Goal: Information Seeking & Learning: Get advice/opinions

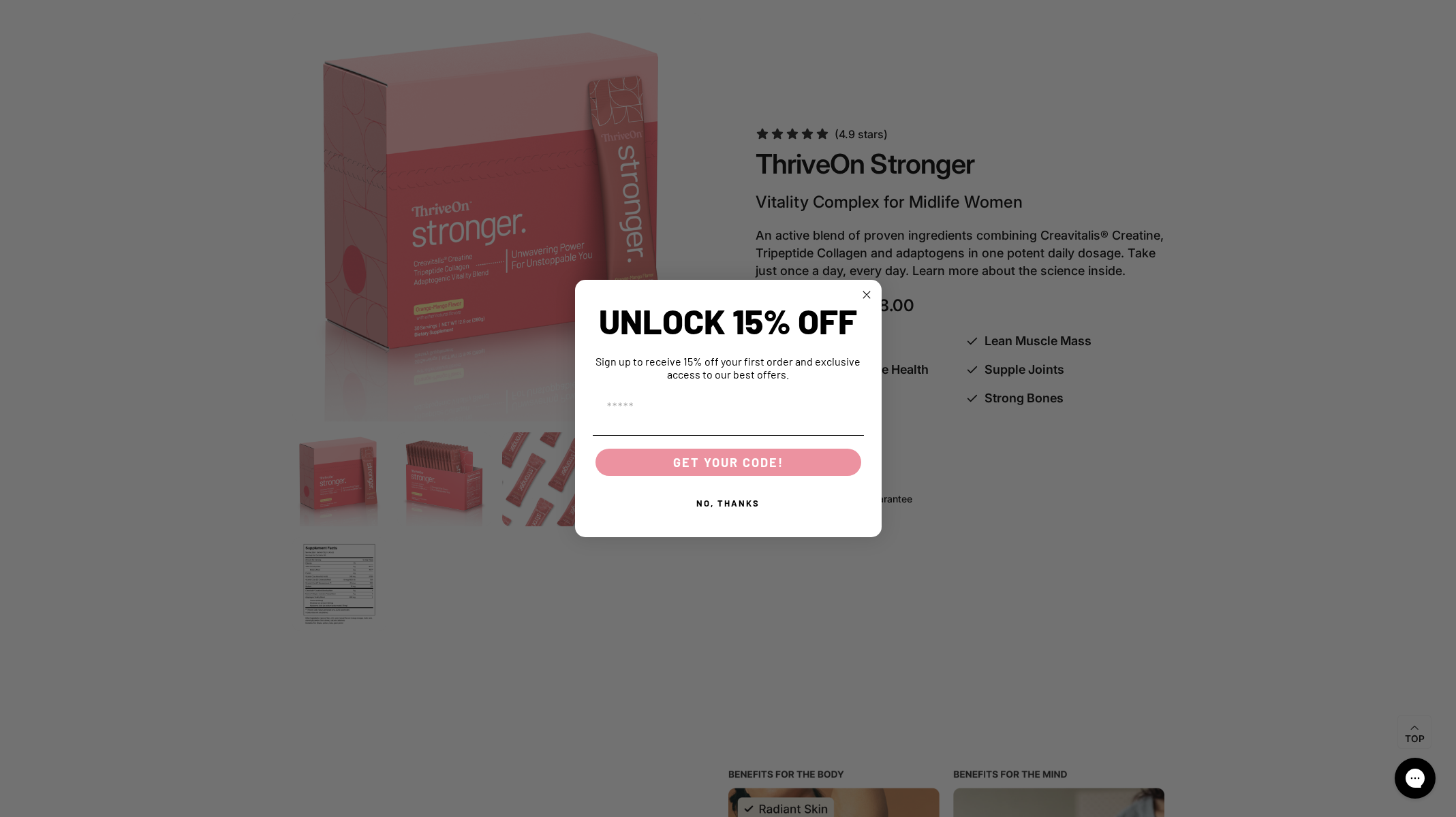
scroll to position [848, 0]
click at [869, 294] on circle "Close dialog" at bounding box center [866, 294] width 15 height 15
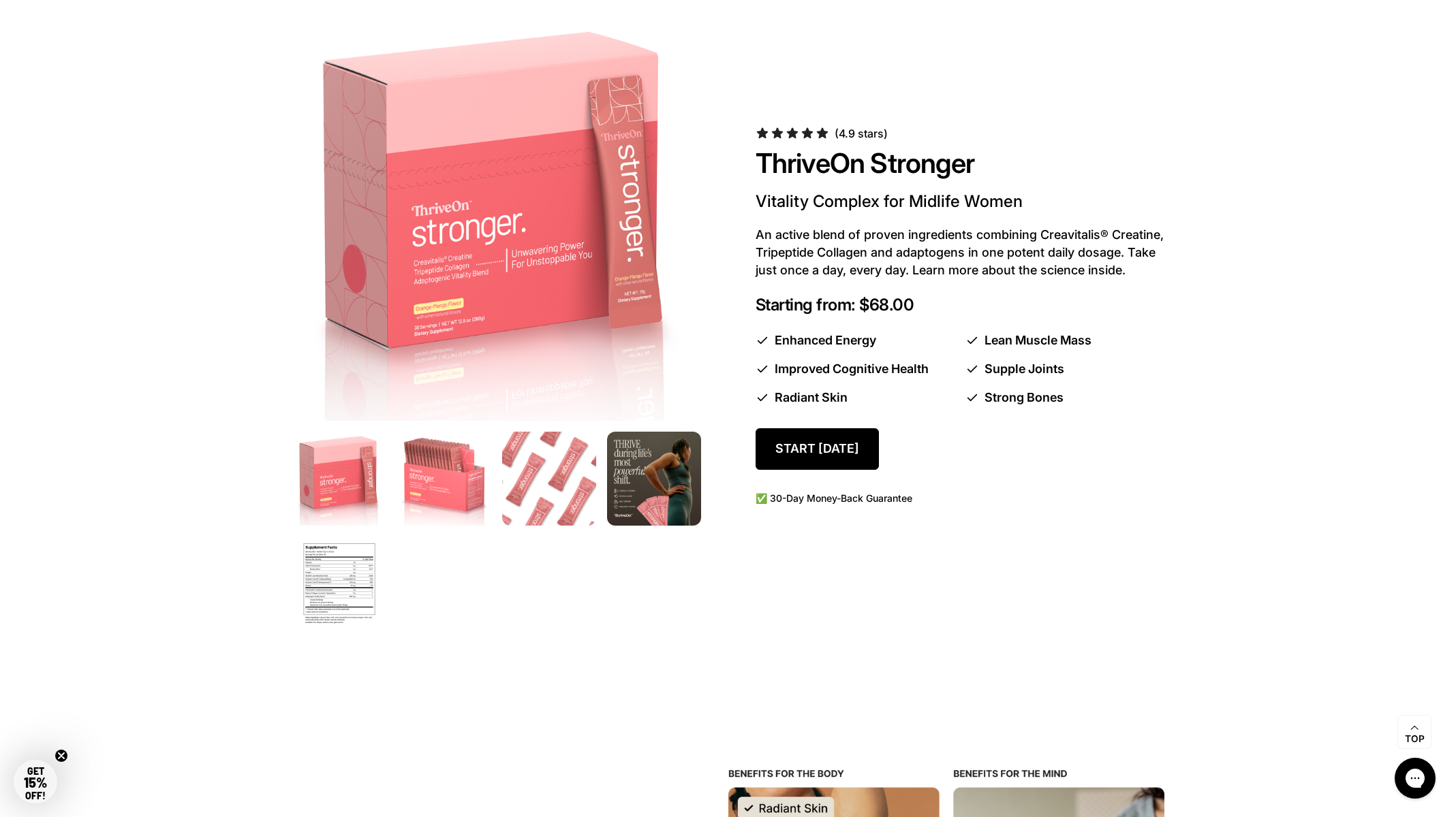
click at [432, 486] on img at bounding box center [443, 478] width 98 height 98
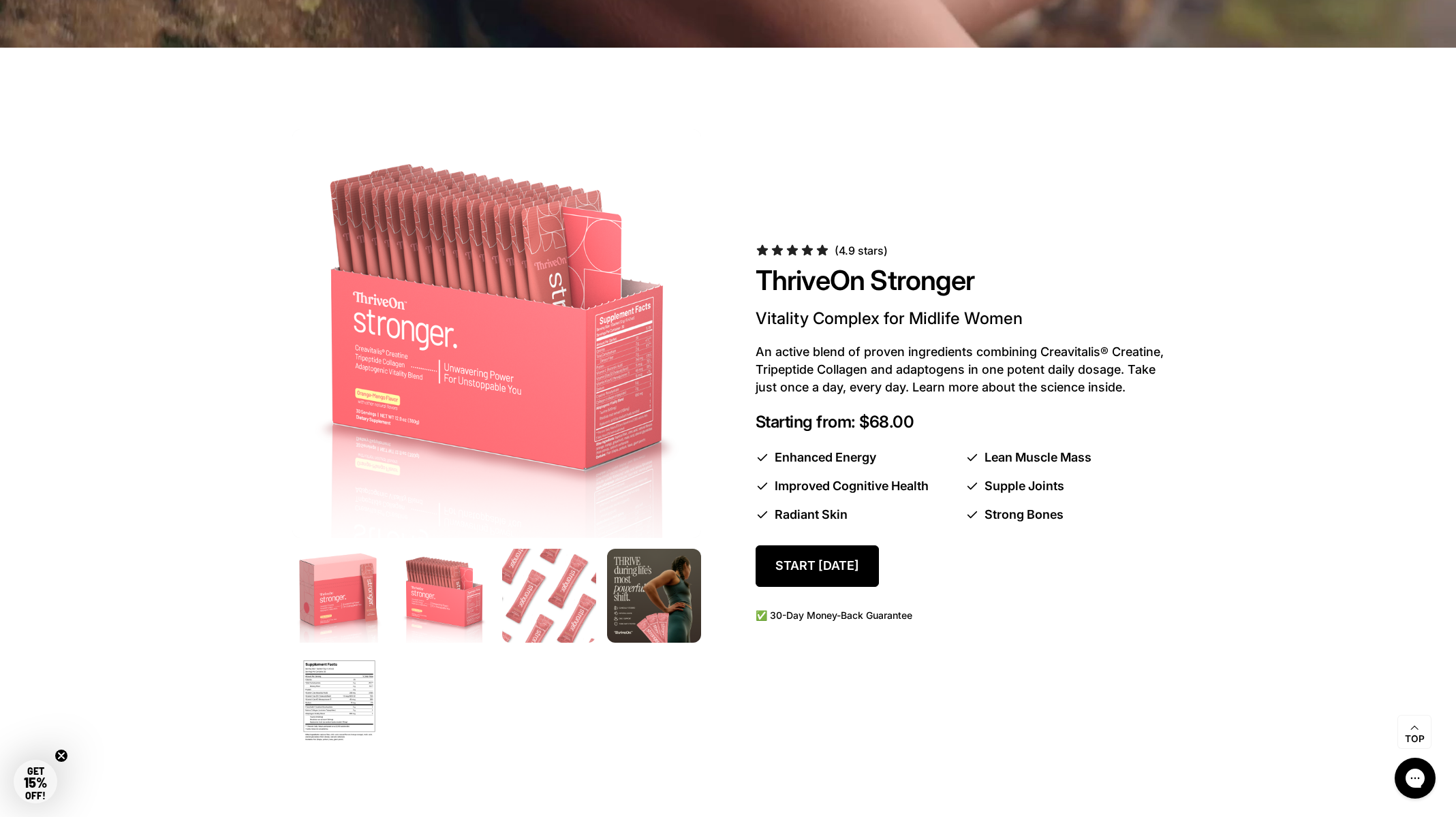
scroll to position [742, 0]
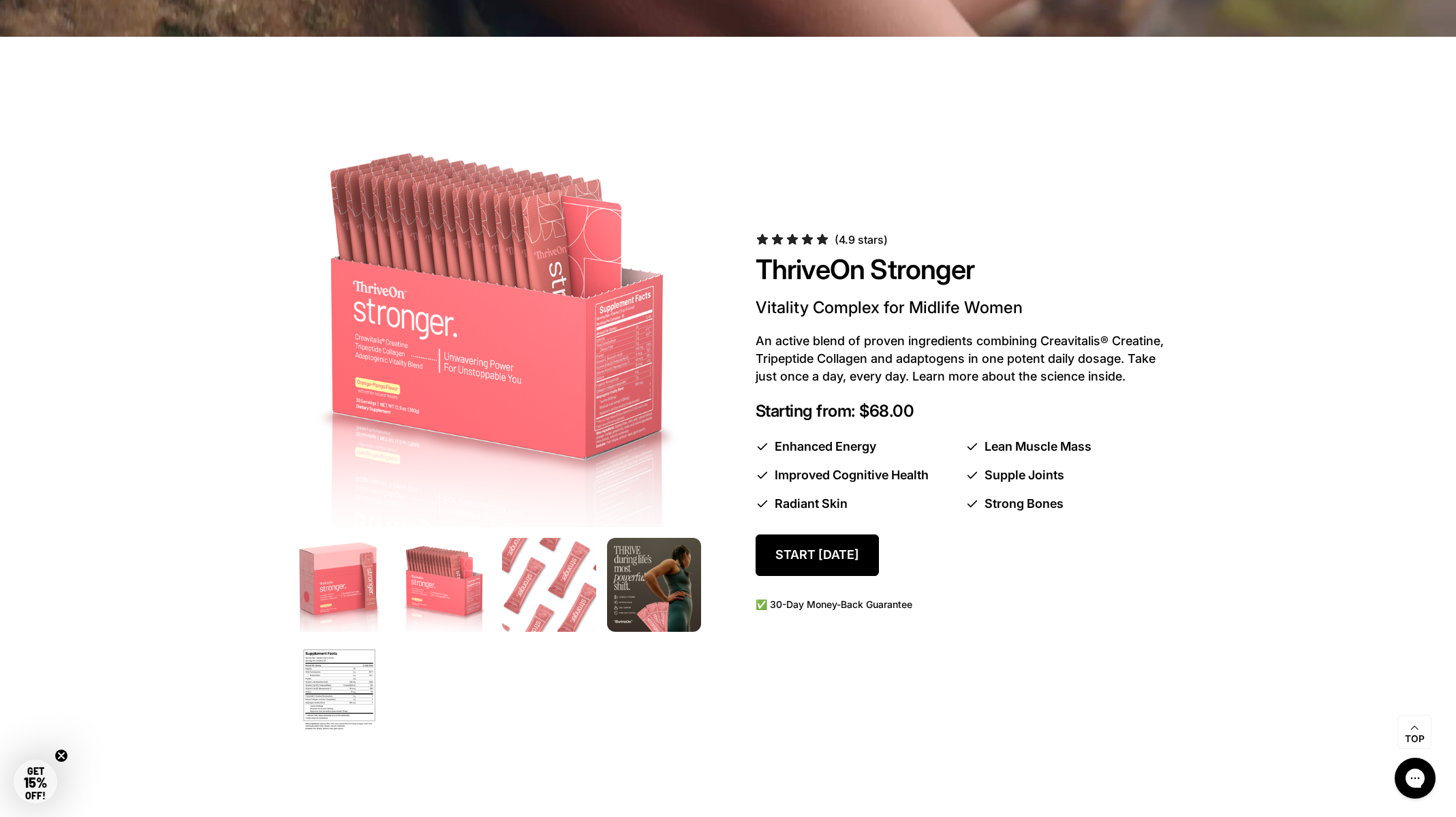
click at [516, 597] on img at bounding box center [548, 584] width 98 height 98
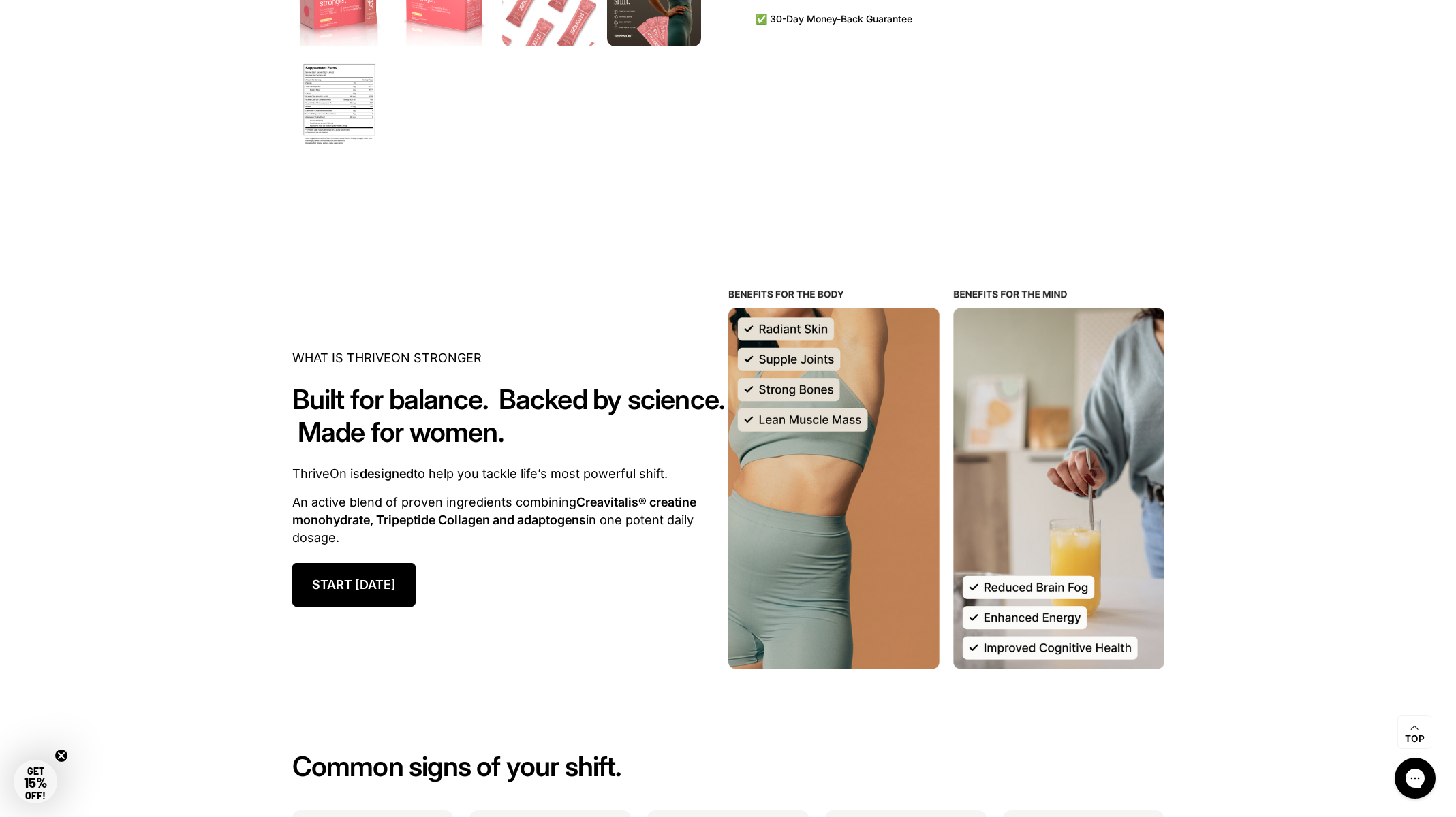
scroll to position [1336, 0]
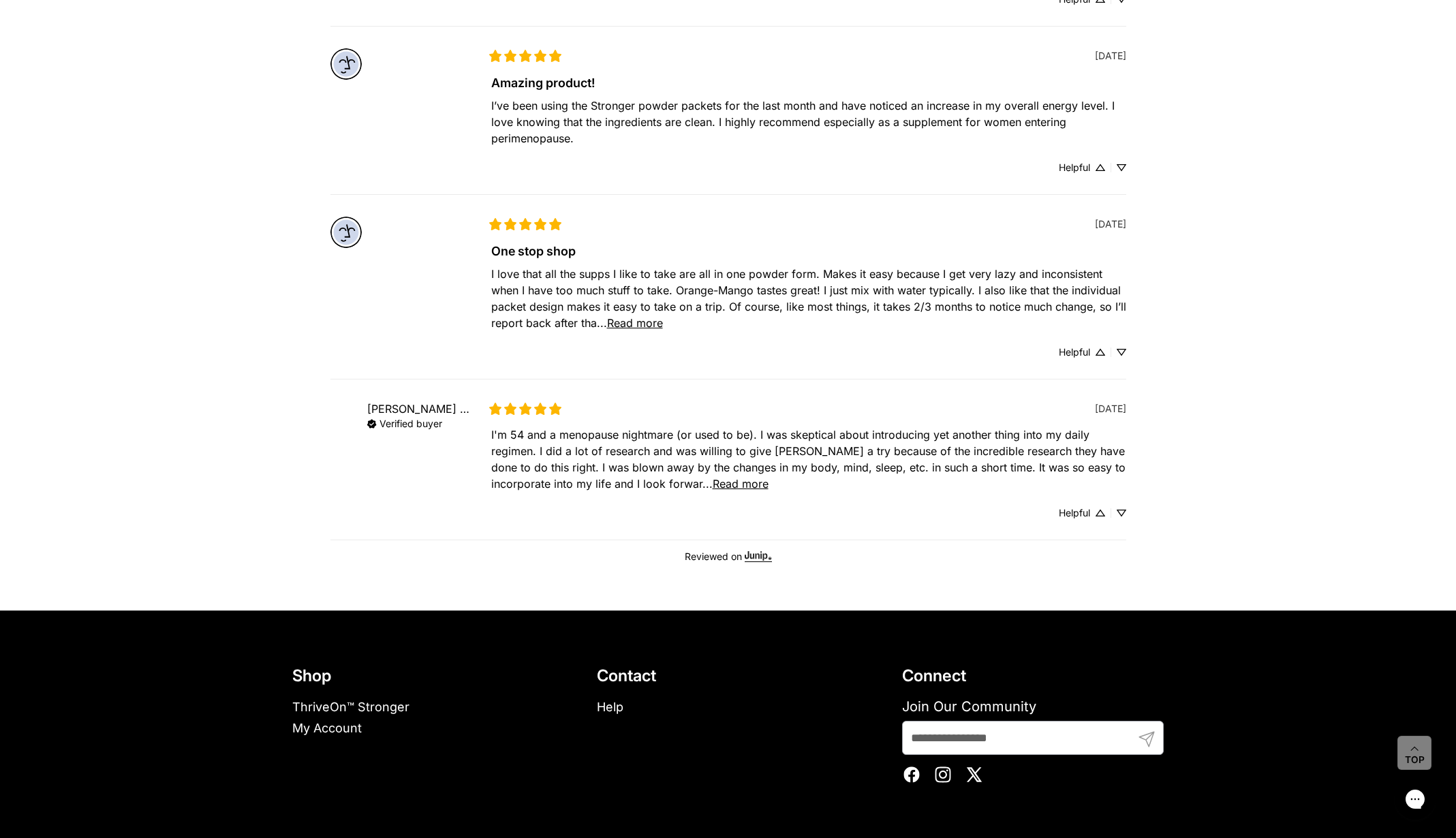
scroll to position [885, 0]
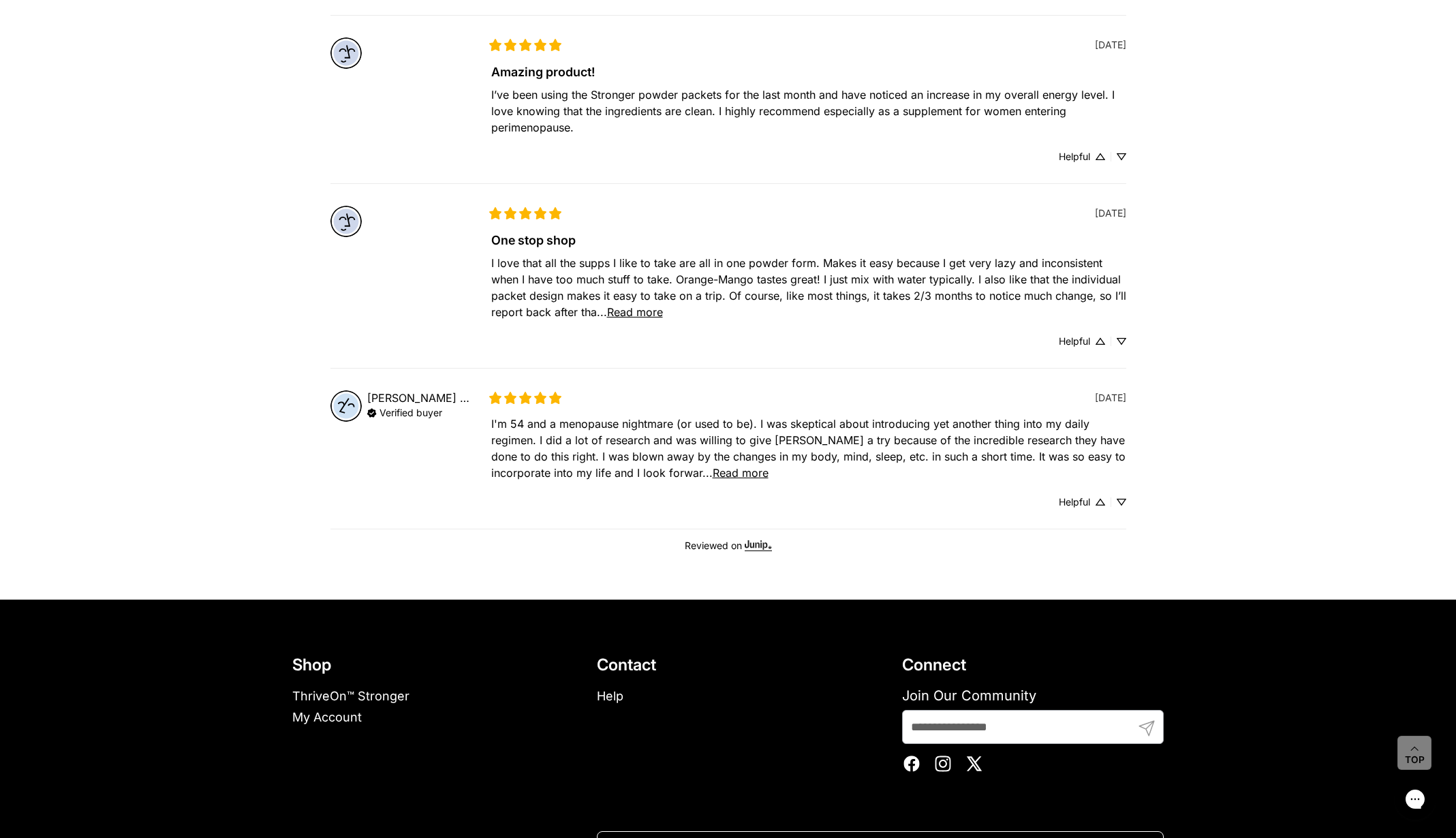
click at [634, 314] on span "Read more" at bounding box center [635, 312] width 56 height 13
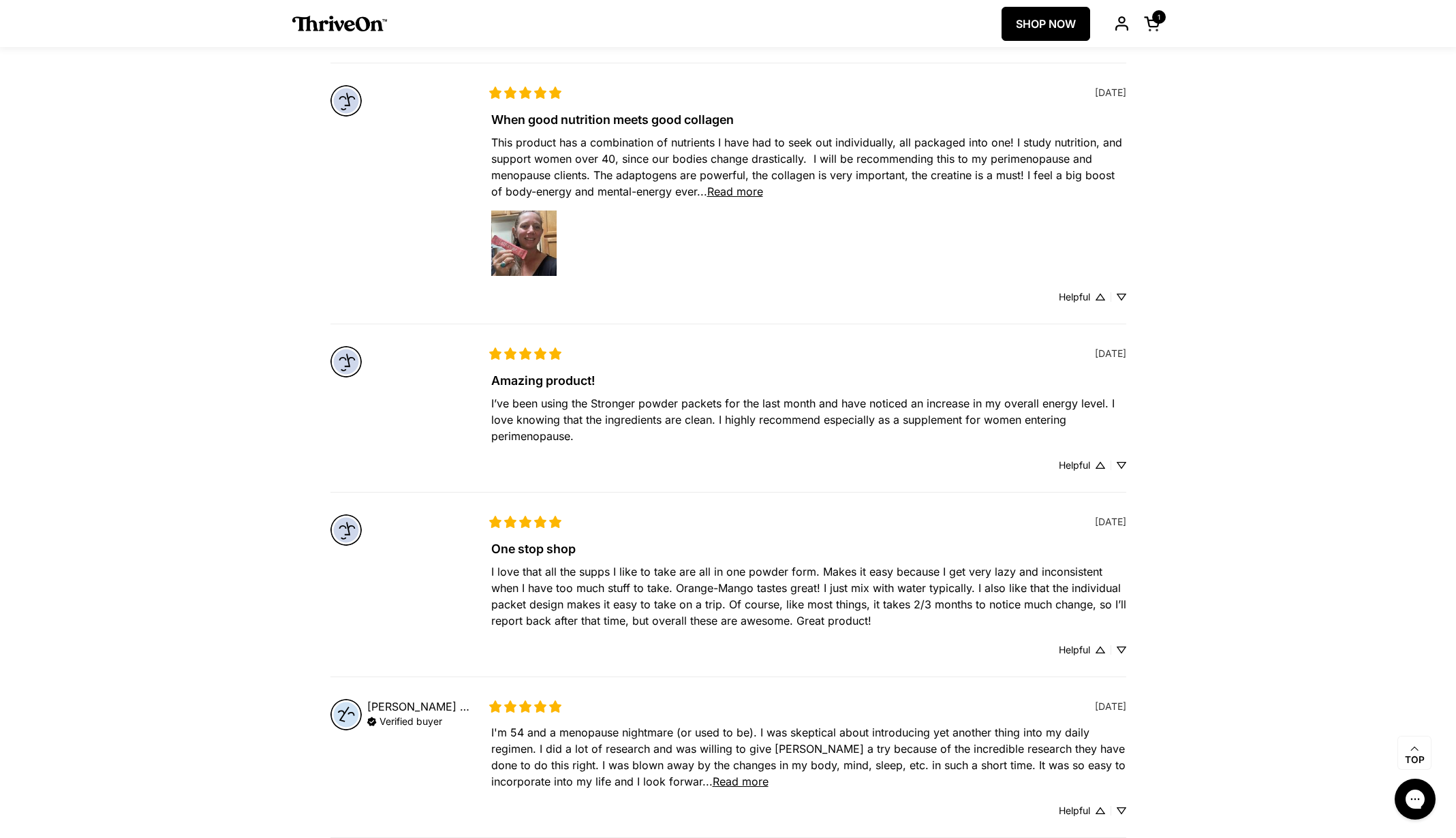
scroll to position [579, 0]
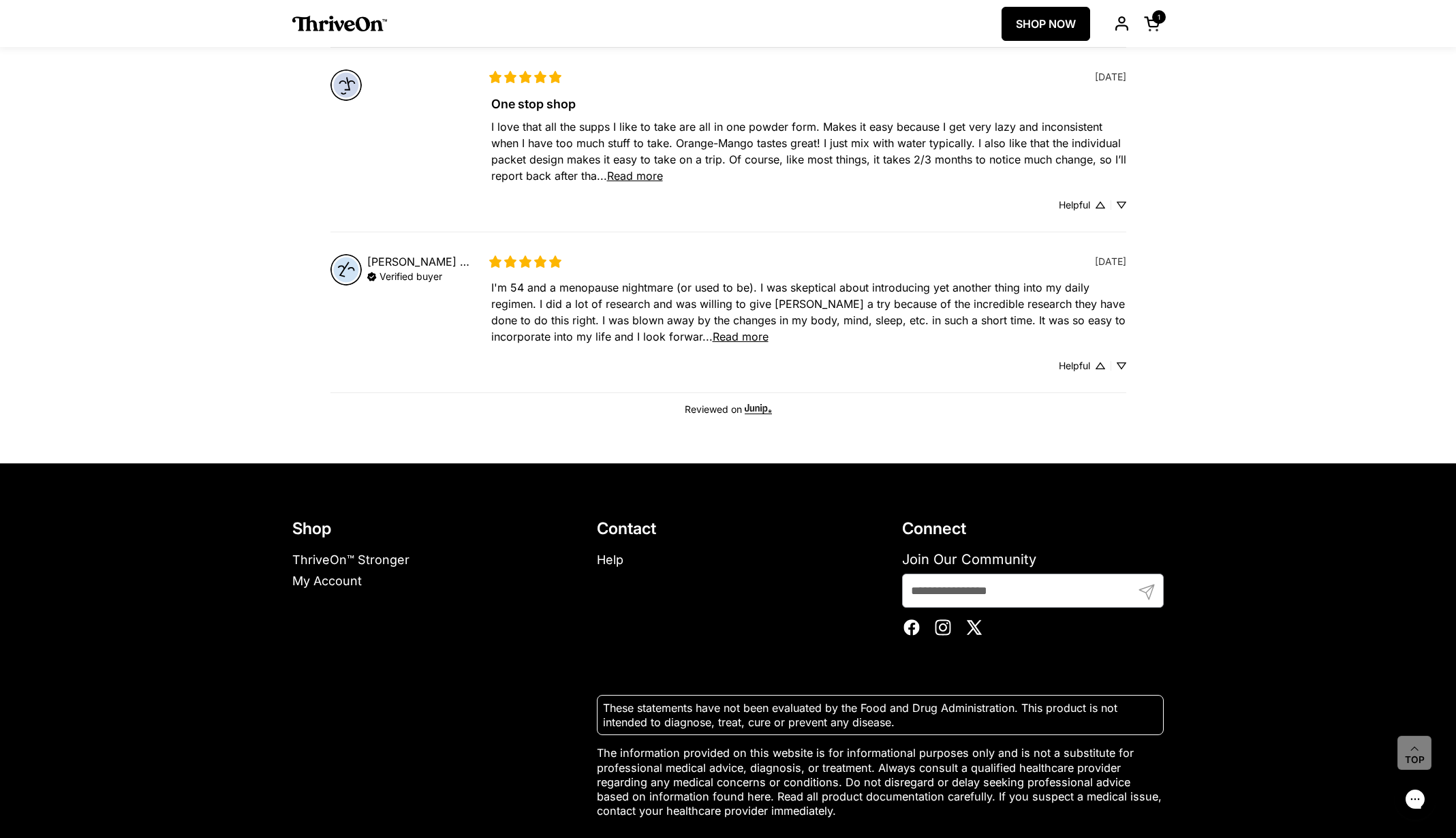
scroll to position [957, 0]
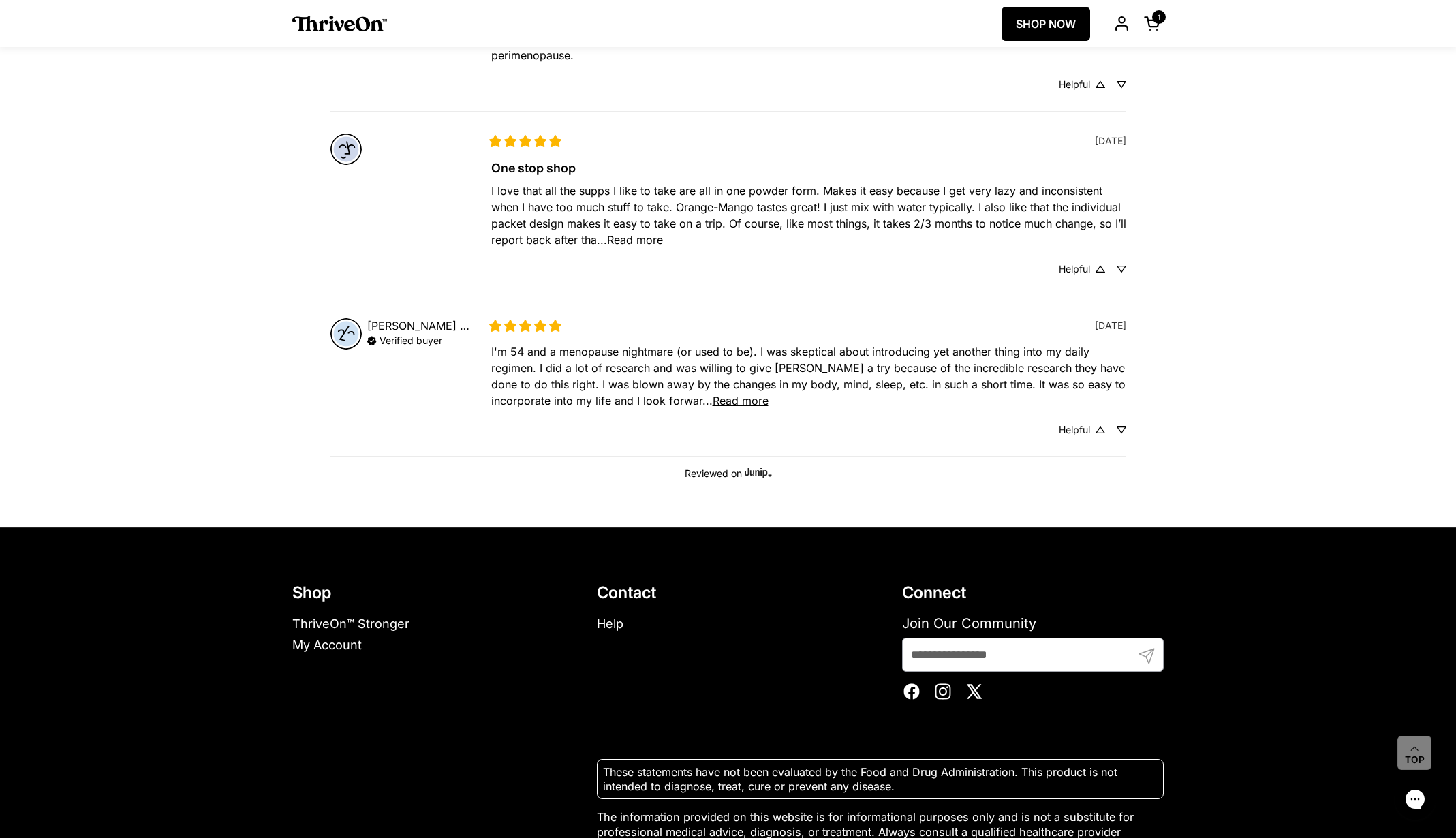
click at [753, 400] on span "Read more" at bounding box center [741, 401] width 56 height 13
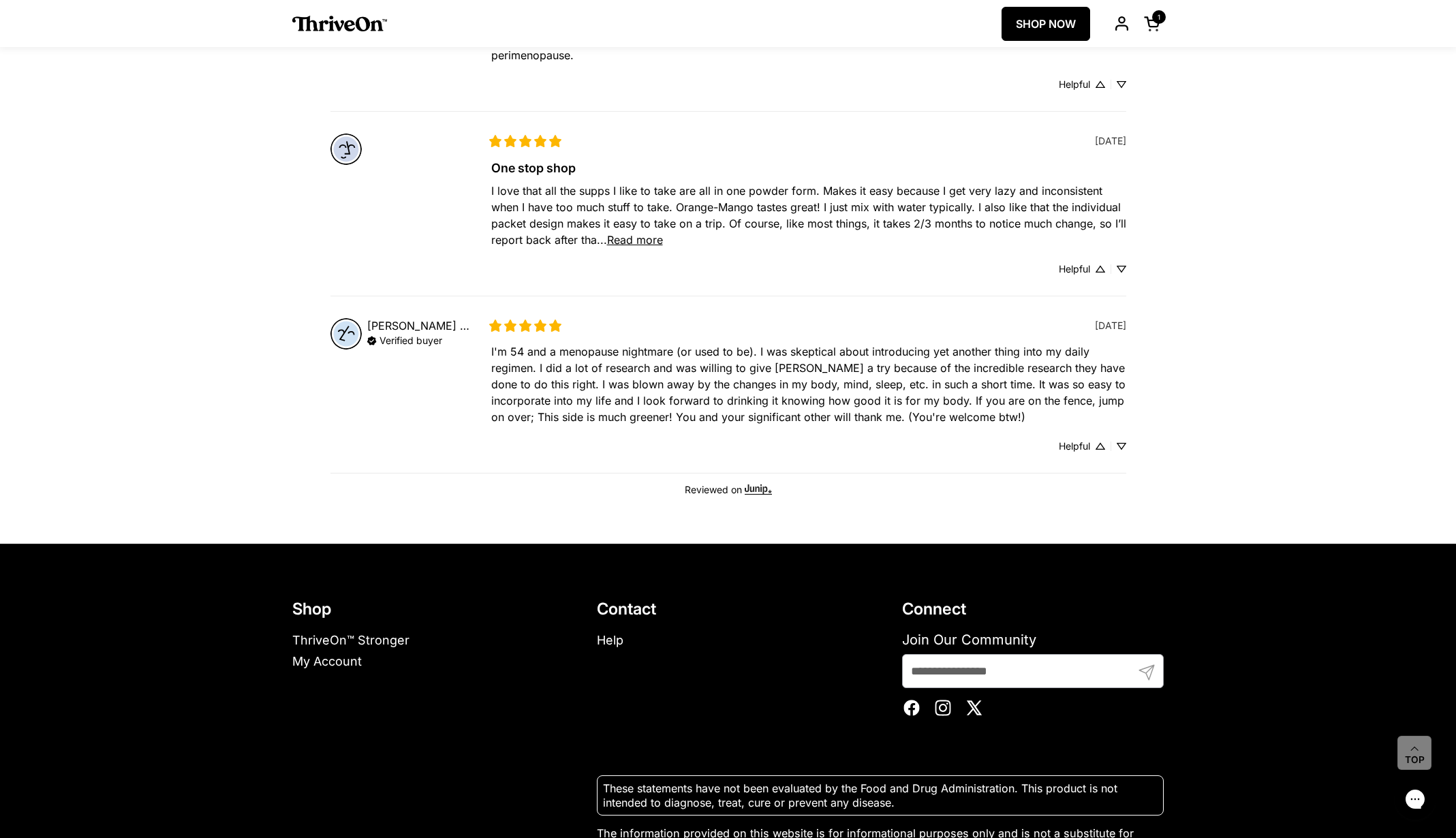
click at [644, 240] on span "Read more" at bounding box center [635, 240] width 56 height 13
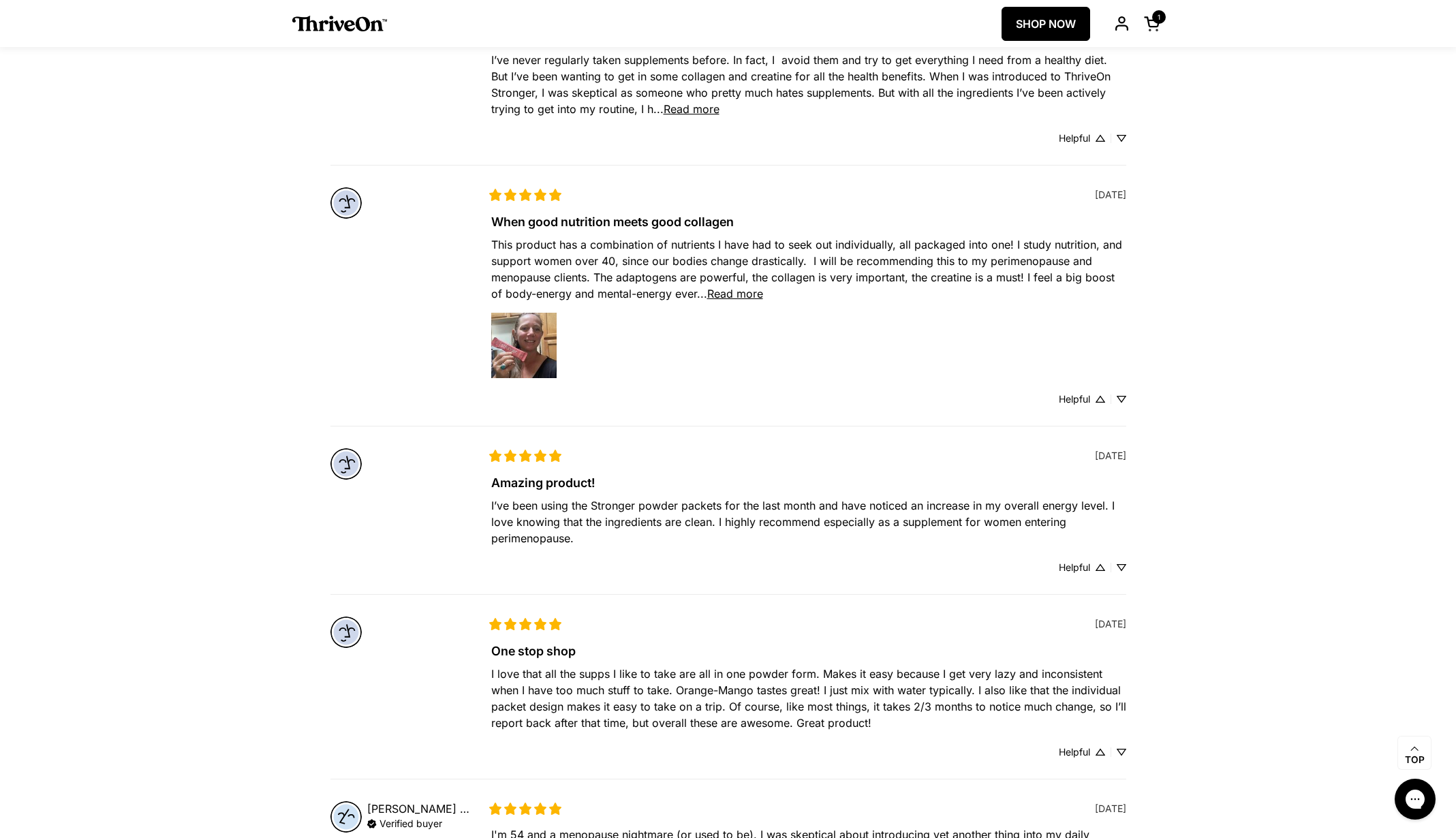
scroll to position [478, 0]
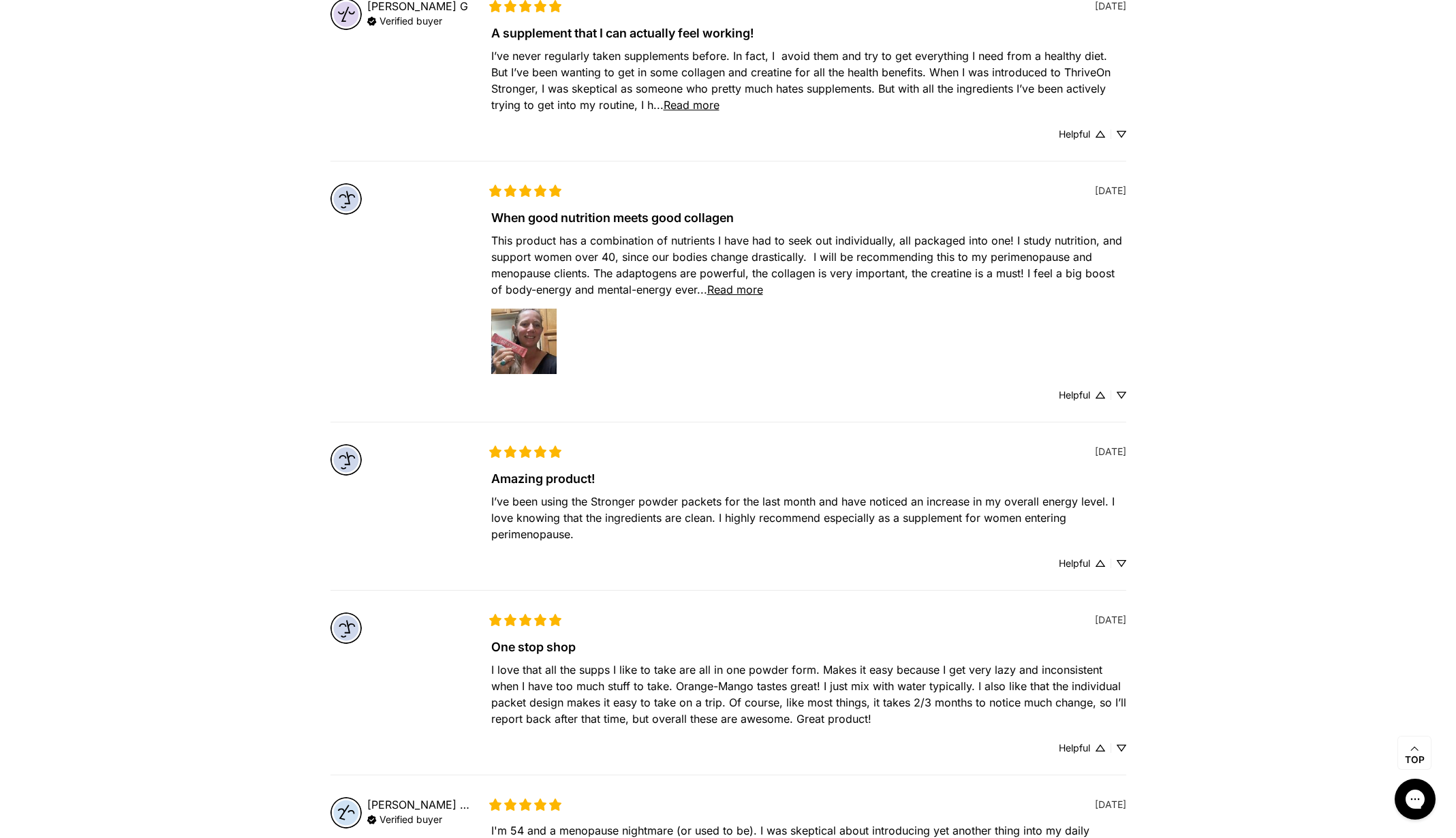
click at [731, 289] on span "Read more" at bounding box center [735, 289] width 56 height 13
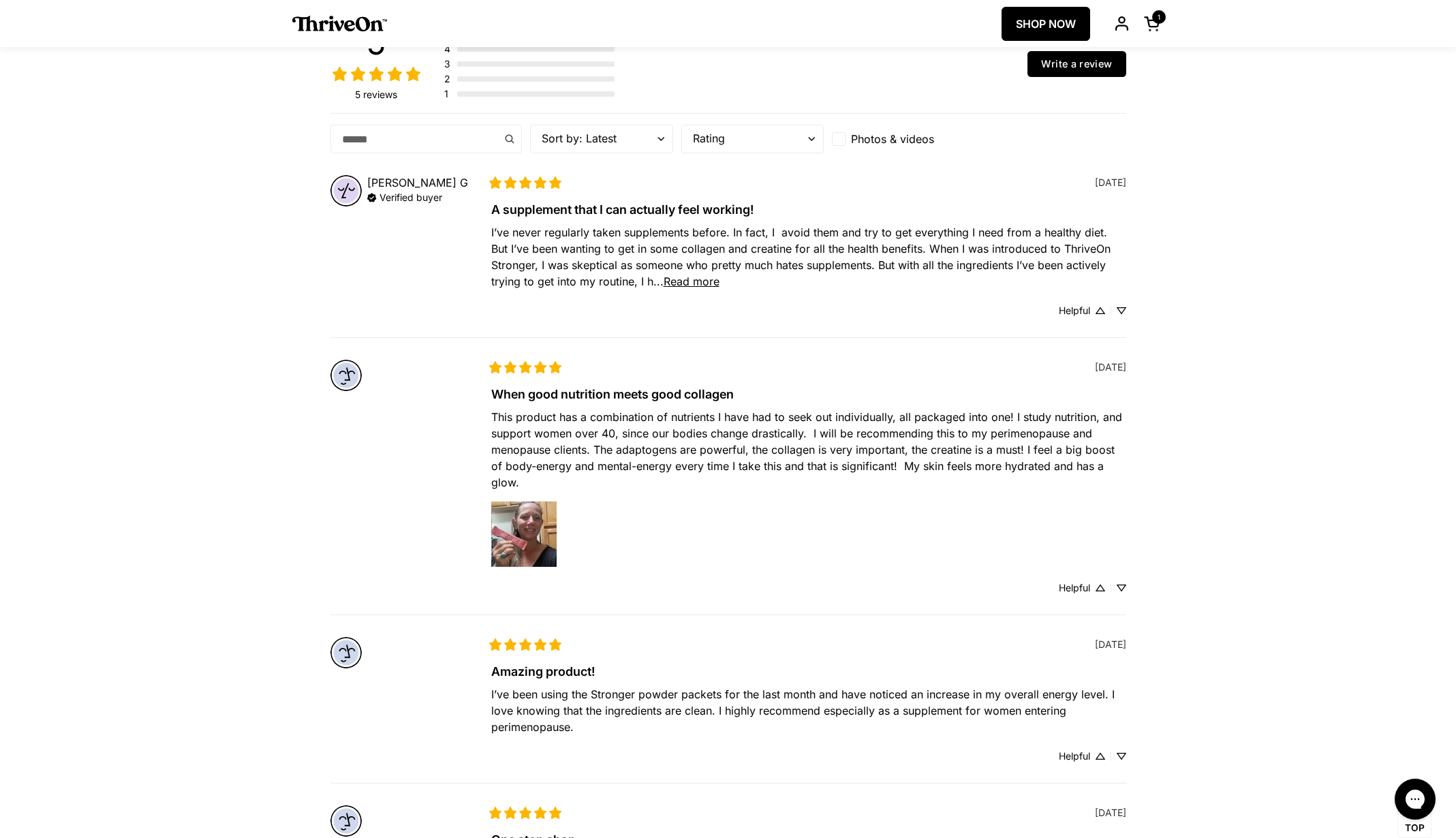
scroll to position [278, 0]
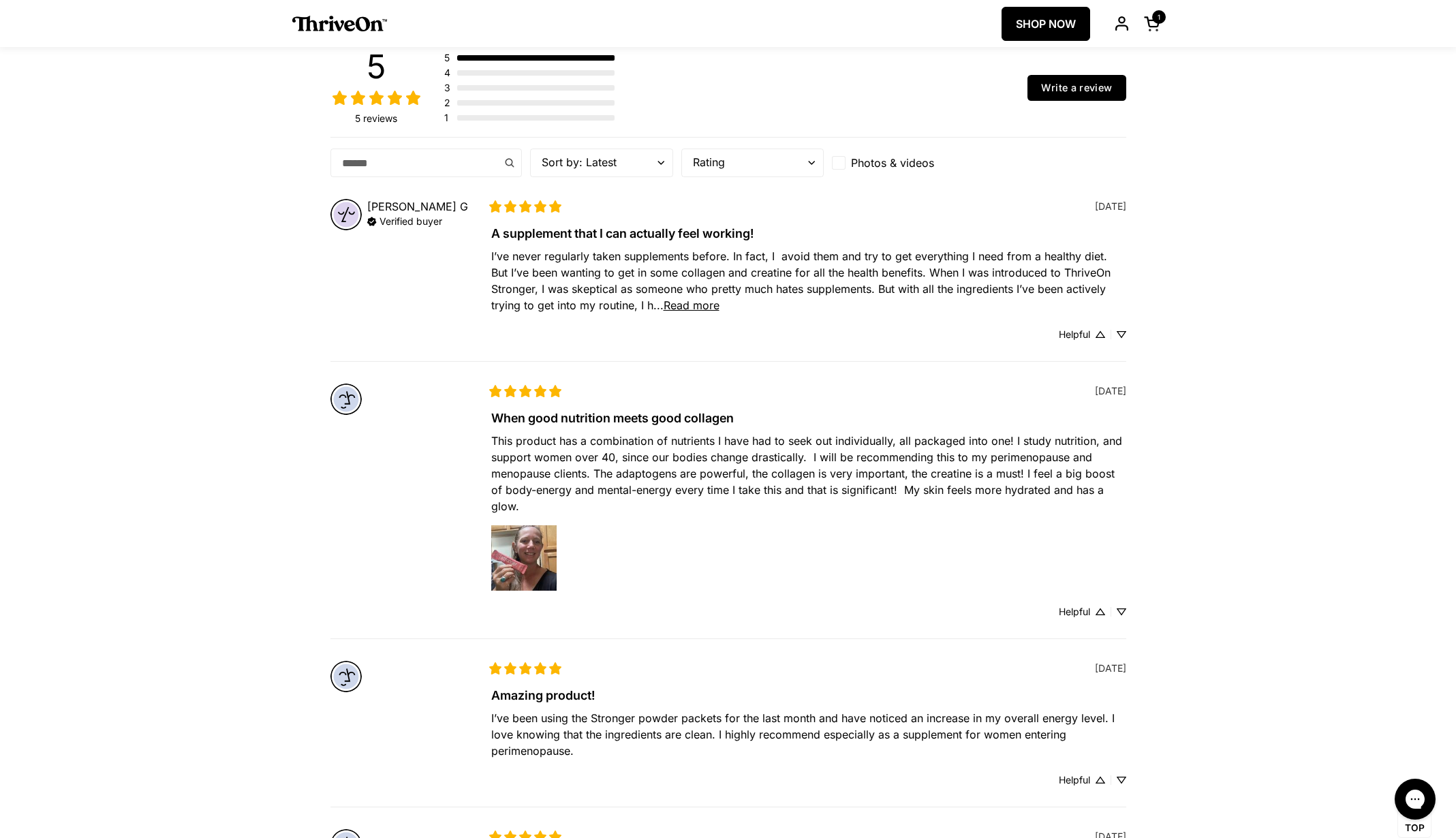
click at [705, 308] on span "Read more" at bounding box center [691, 305] width 56 height 13
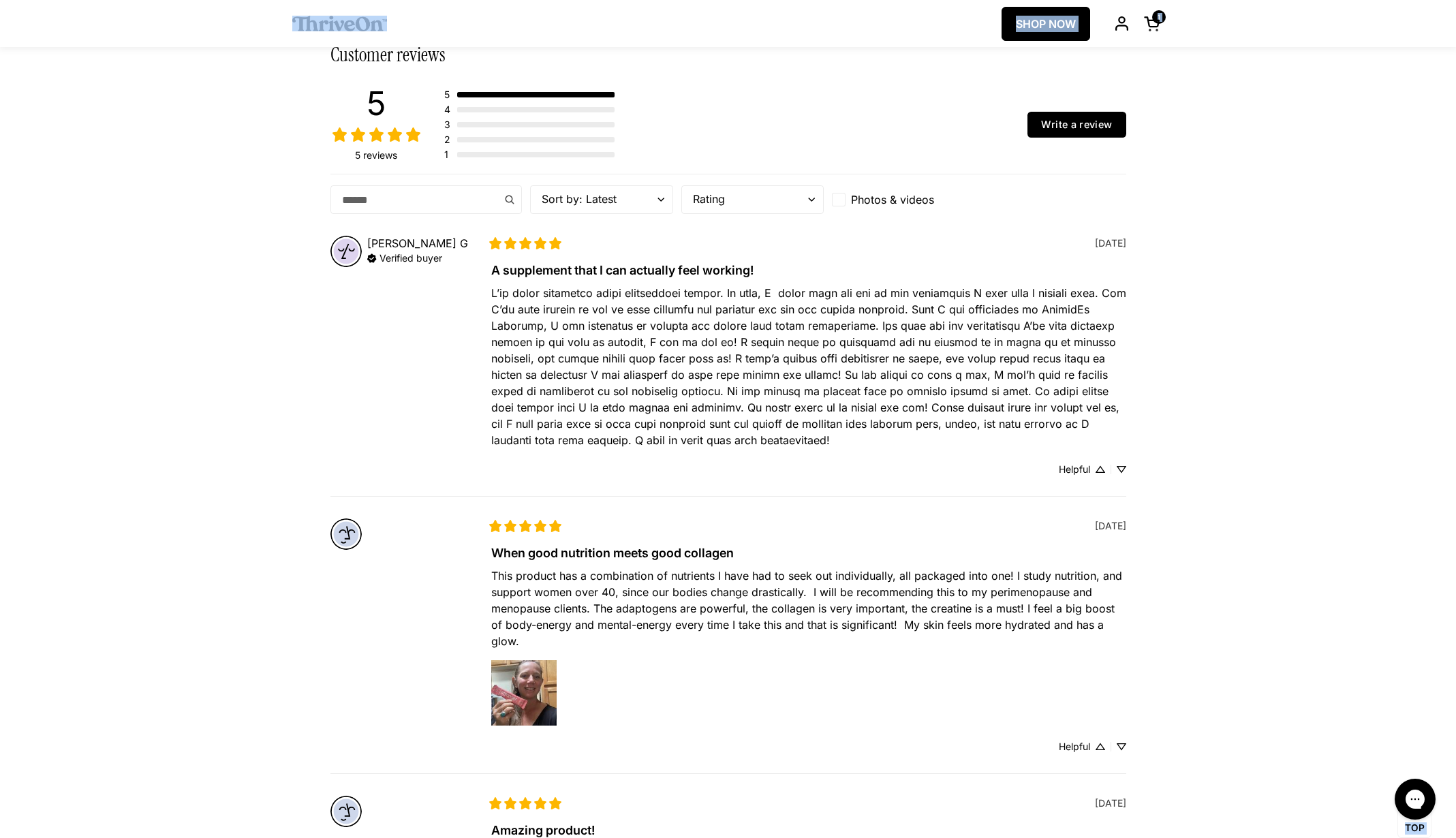
scroll to position [220, 0]
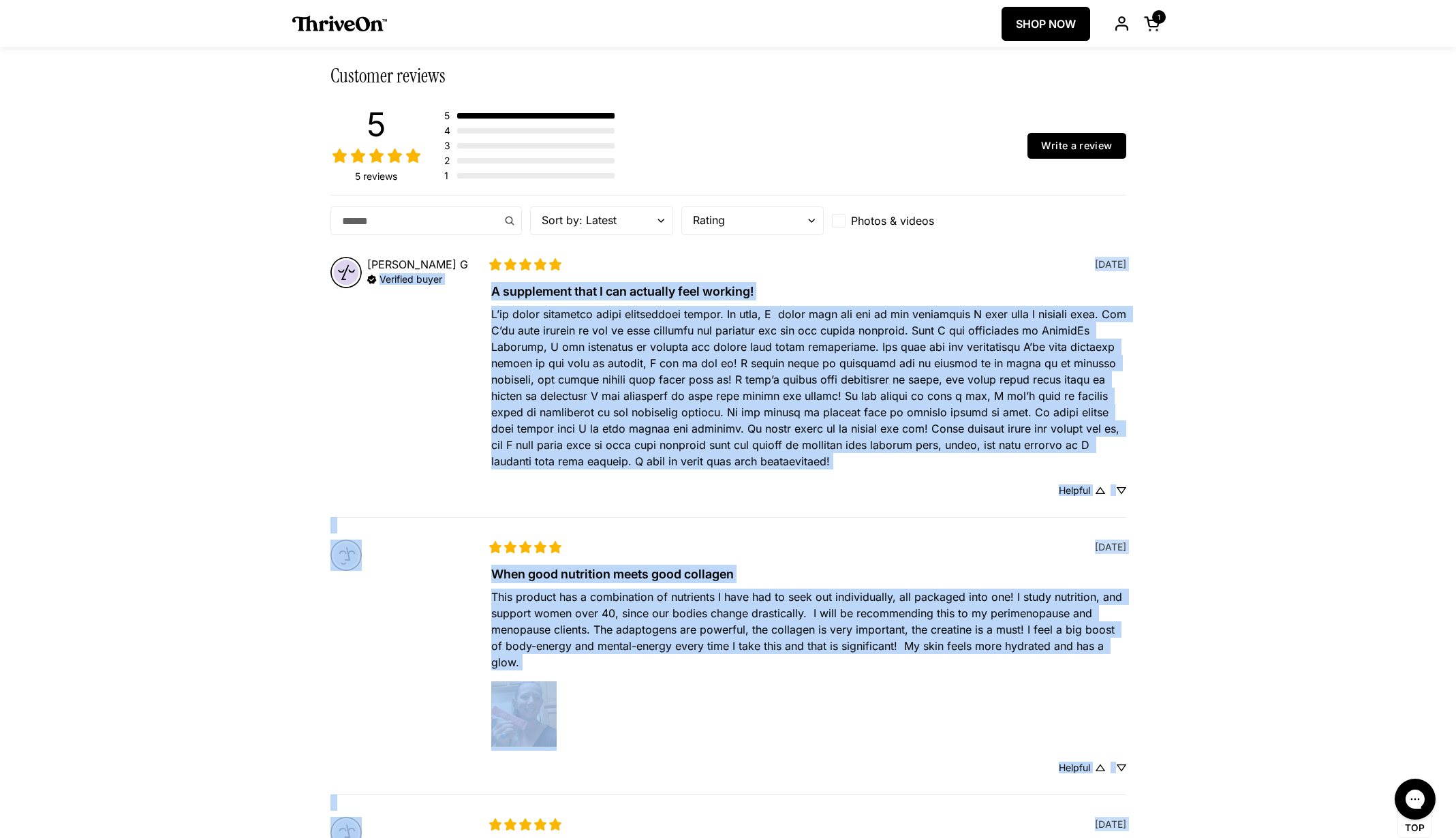
drag, startPoint x: 1034, startPoint y: 339, endPoint x: 483, endPoint y: 261, distance: 556.5
click at [483, 261] on div "[PERSON_NAME] Verified buyer Purchase verified by Junip Outline star Outline st…" at bounding box center [728, 780] width 796 height 1090
copy div "Loremips dolor Sitametc adipisci el Seddo Eiusmod temp Incidid utla Etdolor mag…"
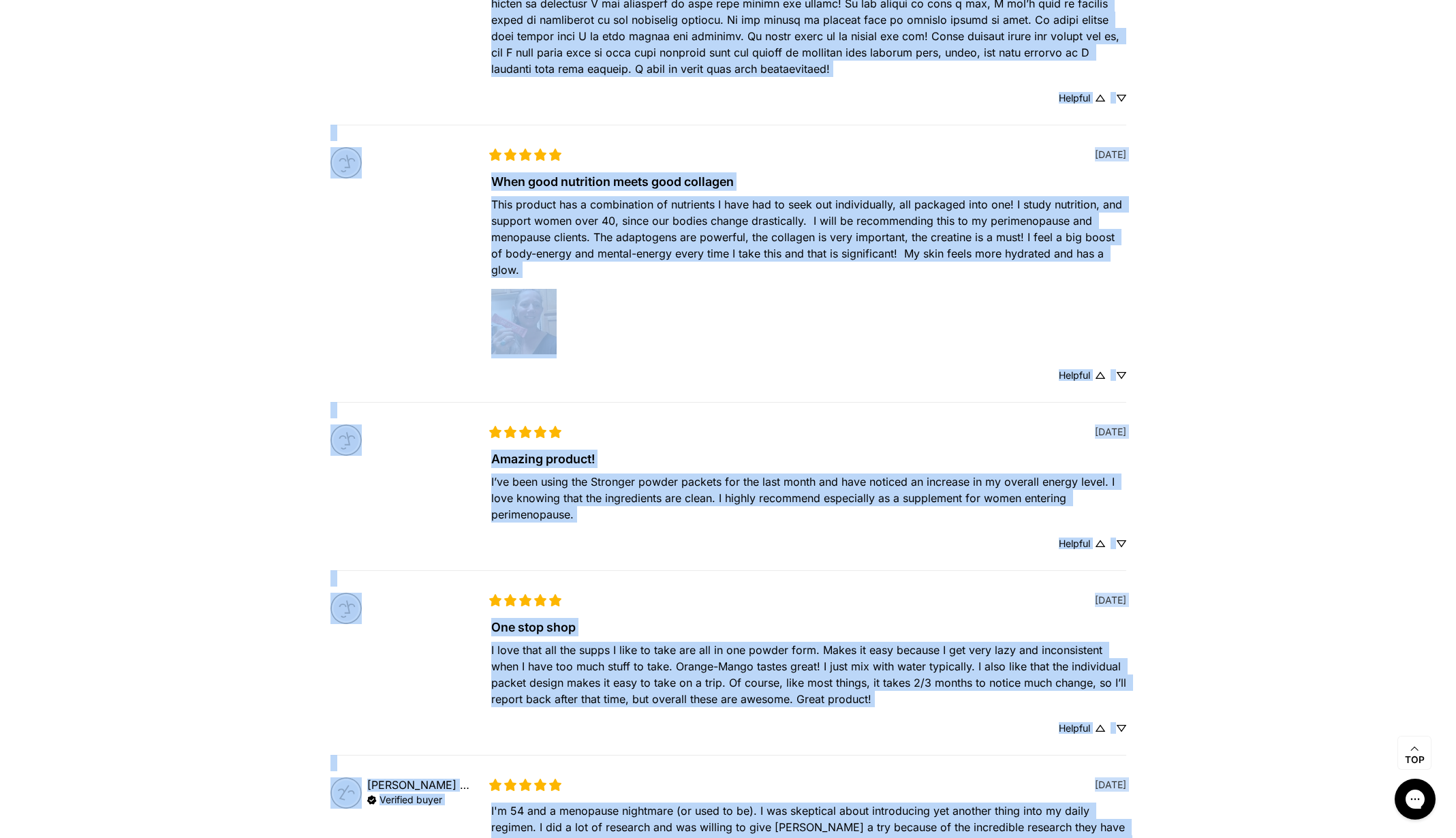
scroll to position [643, 0]
